Goal: Transaction & Acquisition: Book appointment/travel/reservation

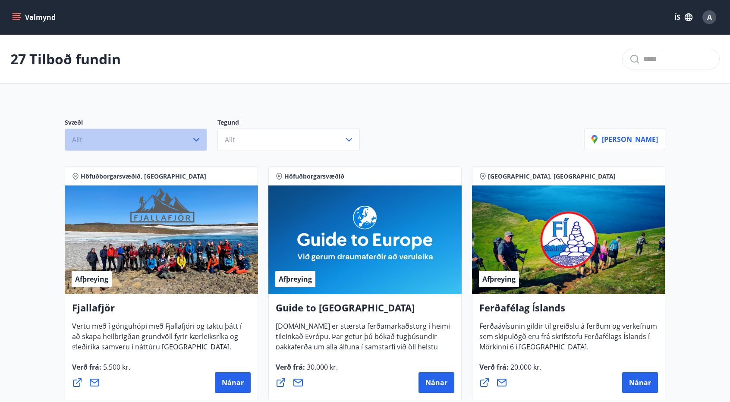
click at [191, 145] on button "Allt" at bounding box center [136, 140] width 142 height 22
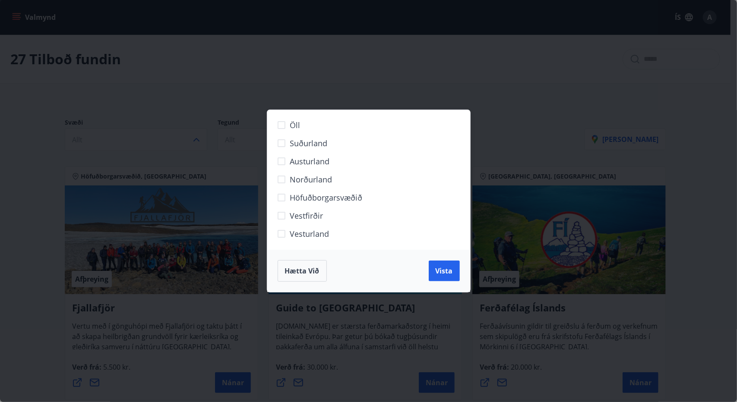
click at [310, 181] on span "Norðurland" at bounding box center [311, 179] width 42 height 11
click at [441, 274] on span "Vista" at bounding box center [443, 270] width 17 height 9
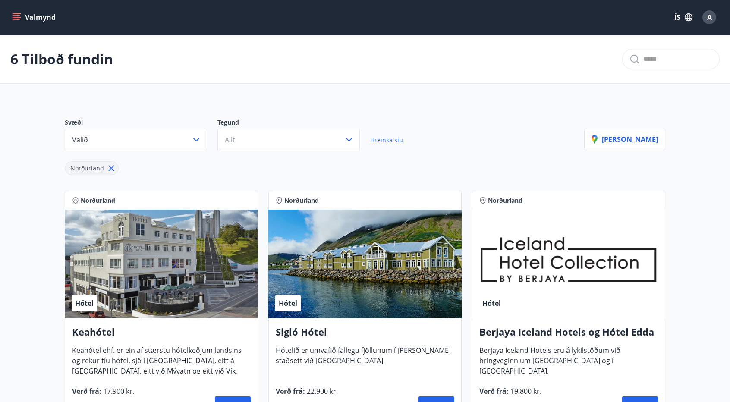
click at [319, 182] on div "Svæði Valið Tegund Allt Hreinsa síu Norðurland [PERSON_NAME]" at bounding box center [364, 143] width 621 height 85
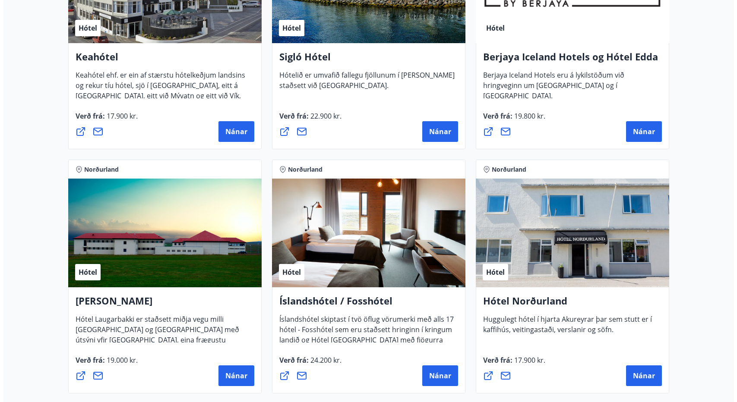
scroll to position [223, 0]
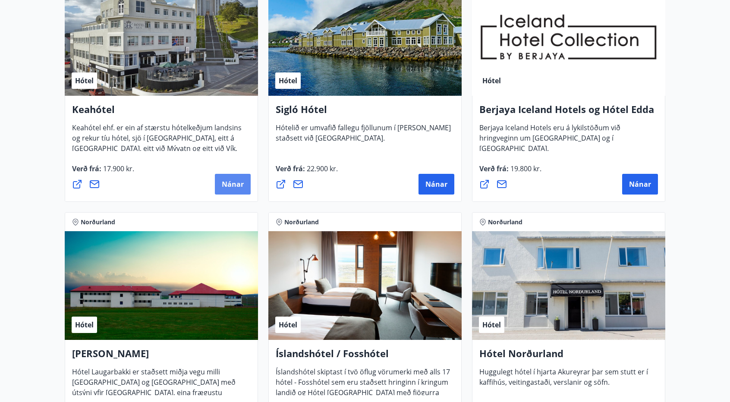
click at [235, 181] on span "Nánar" at bounding box center [233, 184] width 22 height 9
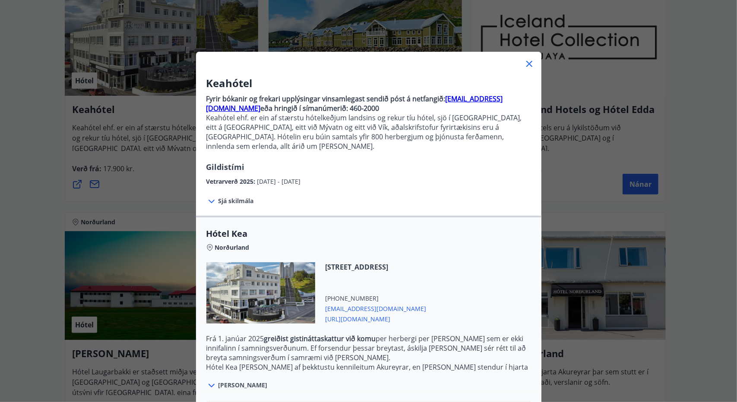
click at [524, 63] on icon at bounding box center [529, 64] width 10 height 10
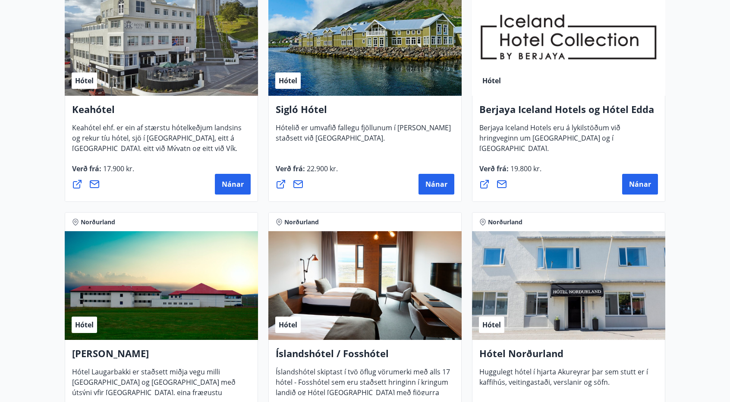
click at [643, 170] on div "Verð frá : 19.800 kr. [GEOGRAPHIC_DATA]" at bounding box center [568, 179] width 179 height 31
click at [644, 178] on button "Nánar" at bounding box center [640, 184] width 36 height 21
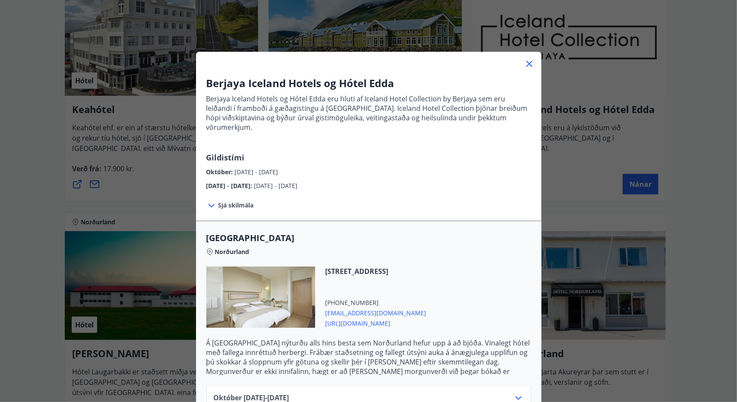
click at [514, 393] on icon at bounding box center [518, 398] width 10 height 10
click at [517, 393] on icon at bounding box center [518, 398] width 10 height 10
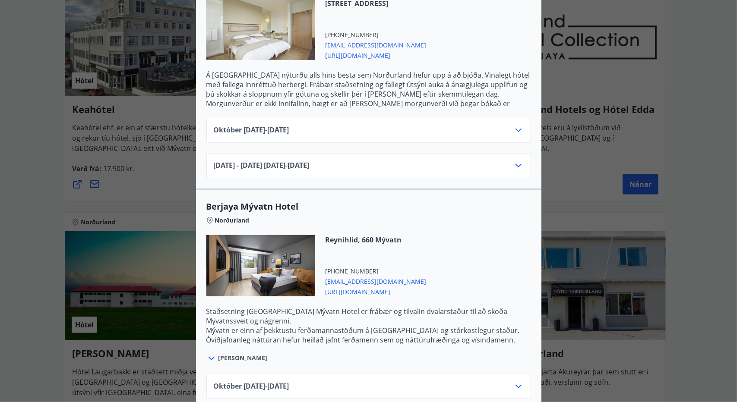
scroll to position [263, 0]
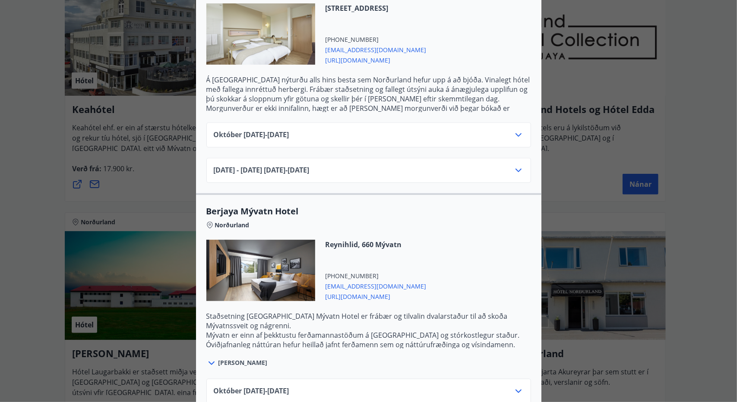
click at [509, 165] on div "[DATE] - [DATE] [DATE] - [DATE]" at bounding box center [369, 173] width 310 height 17
click at [516, 165] on icon at bounding box center [518, 170] width 10 height 10
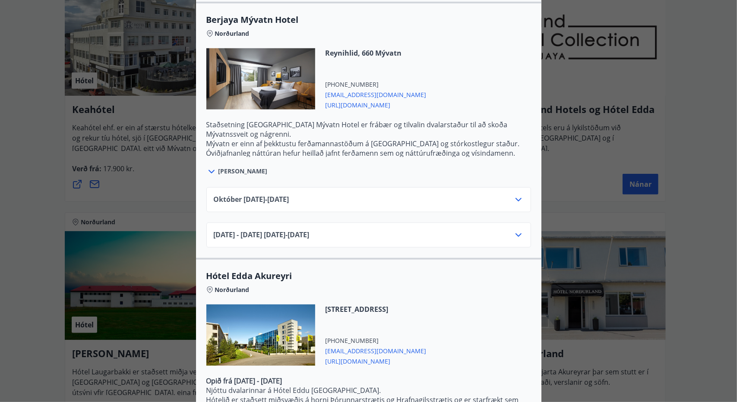
scroll to position [527, 0]
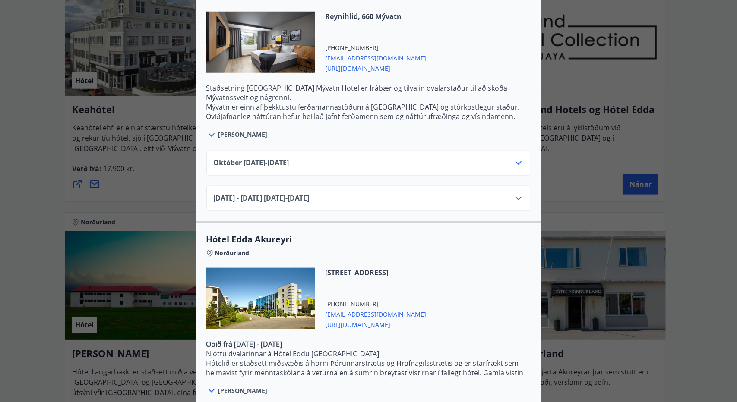
click at [517, 193] on icon at bounding box center [518, 198] width 10 height 10
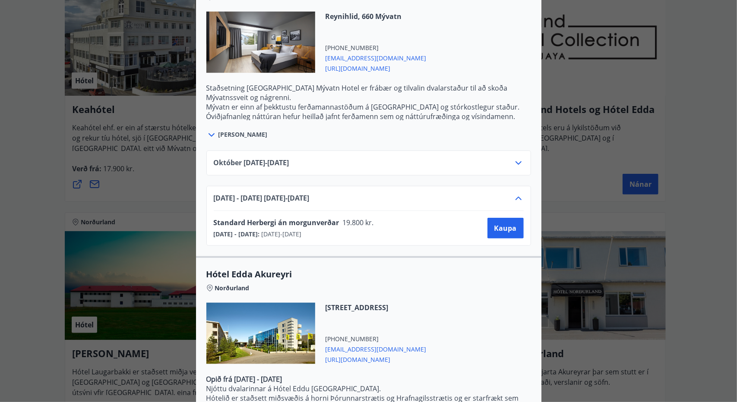
click at [514, 193] on icon at bounding box center [518, 198] width 10 height 10
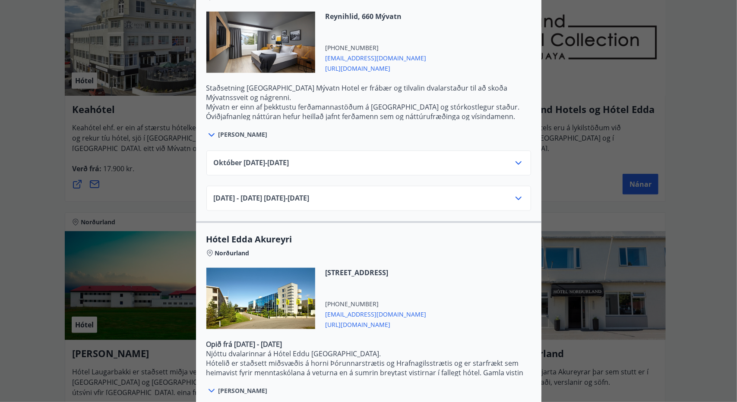
click at [224, 387] on span "[PERSON_NAME]" at bounding box center [242, 391] width 49 height 9
click at [208, 386] on icon at bounding box center [211, 391] width 10 height 10
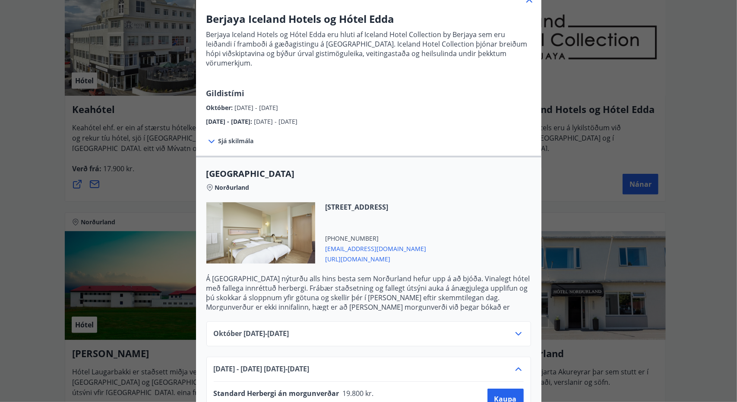
scroll to position [72, 0]
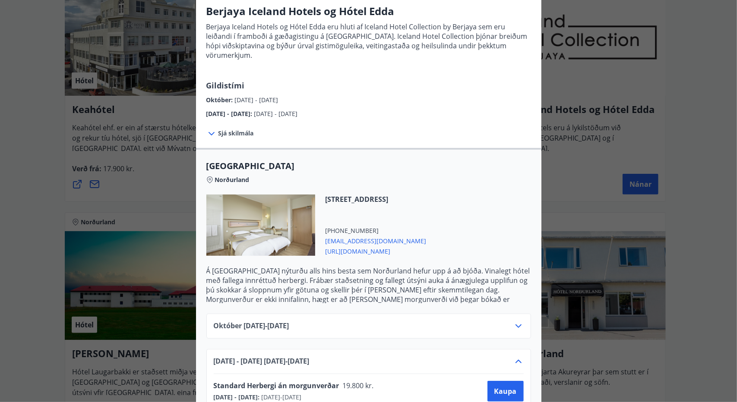
click at [420, 246] on span "[URL][DOMAIN_NAME]" at bounding box center [375, 251] width 101 height 10
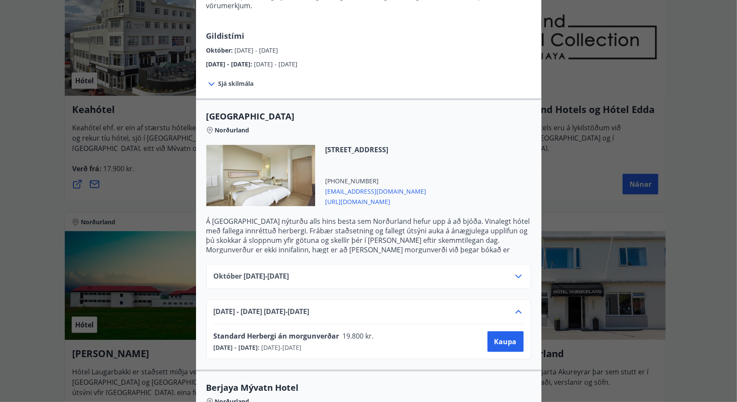
scroll to position [122, 0]
click at [673, 113] on div "Berjaya Iceland Hotels og Hótel Edda Berjaya Iceland Hotels og Hótel Edda eru h…" at bounding box center [368, 79] width 737 height 402
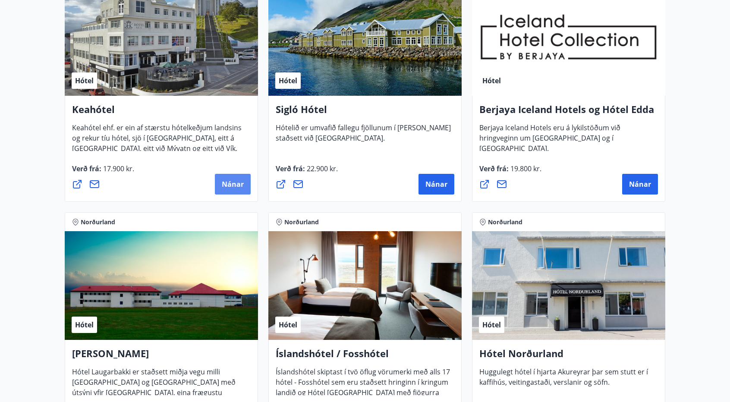
click at [240, 180] on span "Nánar" at bounding box center [233, 184] width 22 height 9
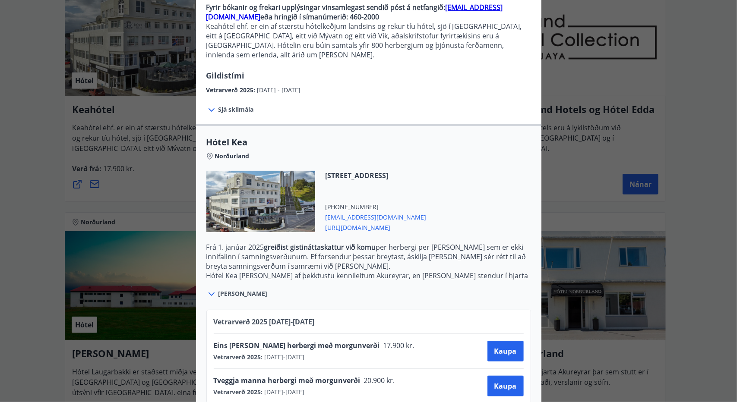
scroll to position [100, 0]
